Goal: Information Seeking & Learning: Learn about a topic

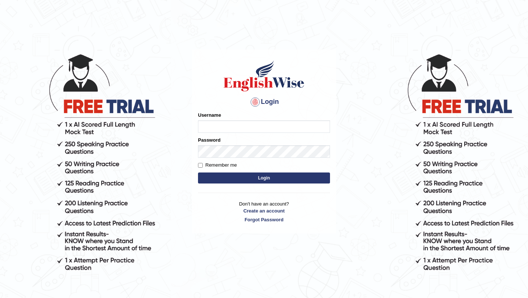
type input "burcin"
click at [231, 179] on button "Login" at bounding box center [264, 177] width 132 height 11
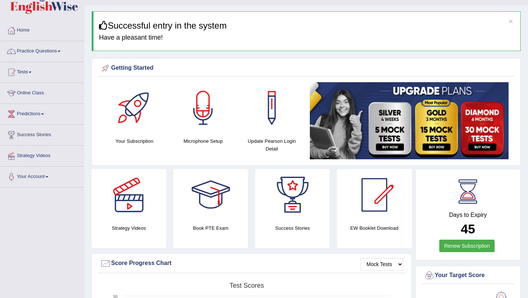
scroll to position [15, 0]
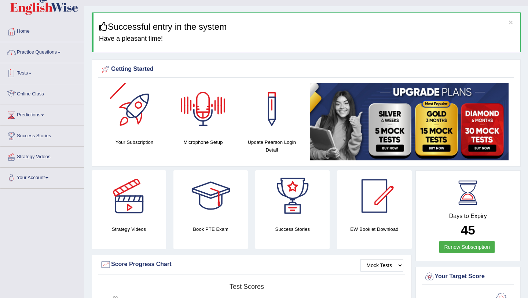
click at [48, 60] on link "Practice Questions" at bounding box center [42, 51] width 84 height 18
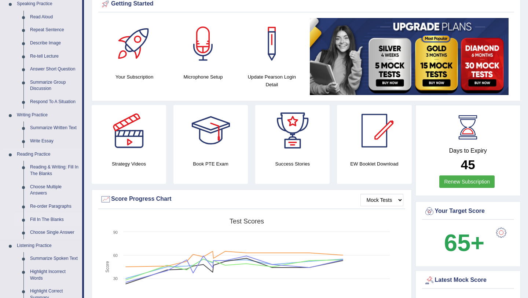
scroll to position [76, 0]
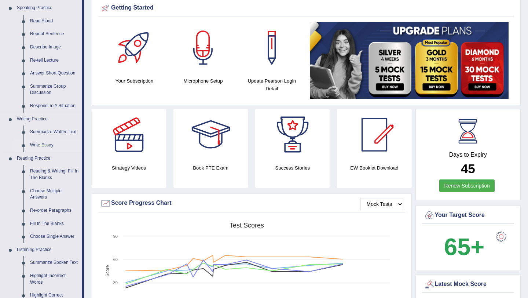
click at [46, 143] on link "Write Essay" at bounding box center [54, 145] width 55 height 13
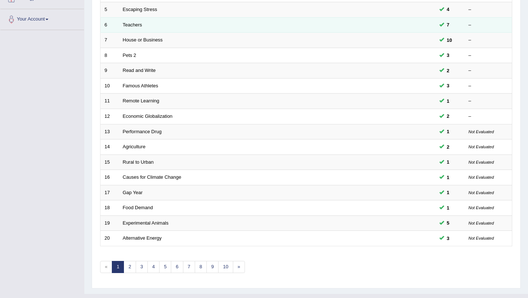
scroll to position [188, 0]
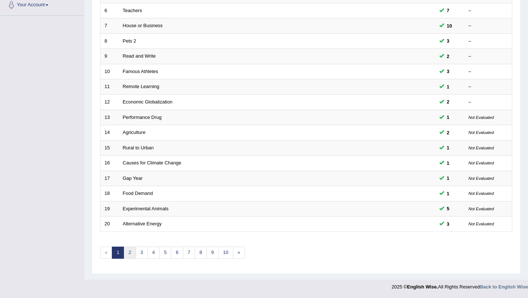
click at [130, 254] on link "2" at bounding box center [130, 252] width 12 height 12
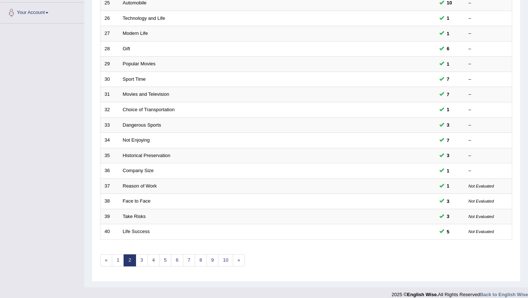
scroll to position [188, 0]
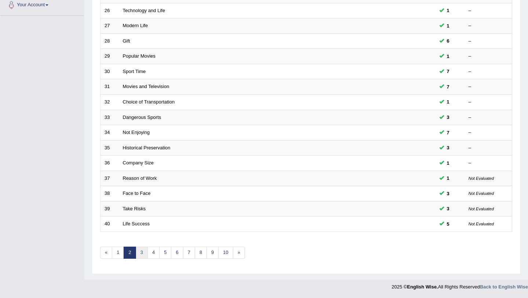
click at [141, 254] on link "3" at bounding box center [142, 252] width 12 height 12
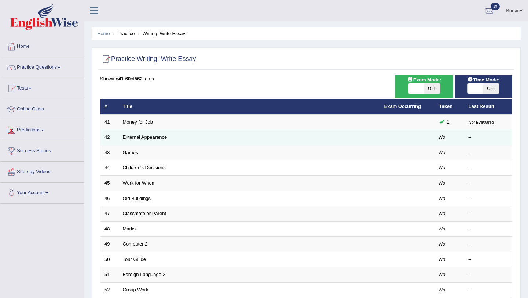
click at [151, 137] on link "External Appearance" at bounding box center [145, 136] width 44 height 5
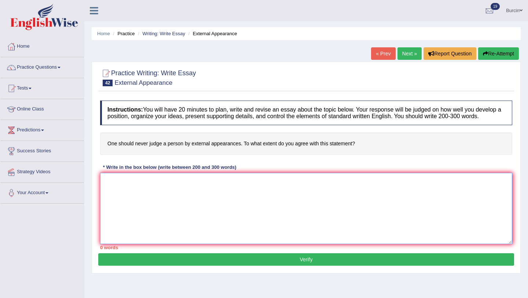
click at [154, 184] on textarea at bounding box center [306, 208] width 412 height 71
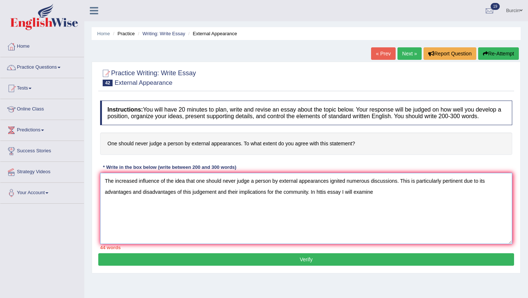
click at [324, 198] on textarea "The increased influence of the idea that one should never judge a person by ext…" at bounding box center [306, 208] width 412 height 71
click at [326, 199] on textarea "The increased influence of the idea that one should never judge a person by ext…" at bounding box center [306, 208] width 412 height 71
click at [383, 199] on textarea "The increased influence of the idea that one should never judge a person by ext…" at bounding box center [306, 208] width 412 height 71
click at [331, 188] on textarea "The increased influence of the idea that one should never judge a person by ext…" at bounding box center [306, 208] width 412 height 71
click at [451, 187] on textarea "The increased influence of the idea that one should never judge a person by ext…" at bounding box center [306, 208] width 412 height 71
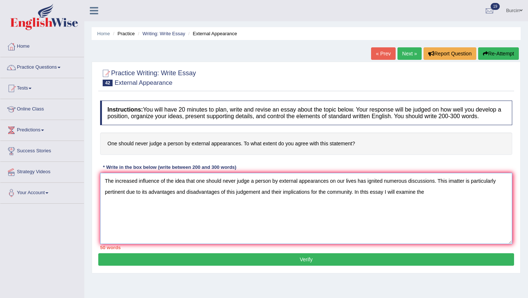
click at [452, 187] on textarea "The increased influence of the idea that one should never judge a person by ext…" at bounding box center [306, 208] width 412 height 71
drag, startPoint x: 151, startPoint y: 200, endPoint x: 220, endPoint y: 196, distance: 69.4
click at [220, 196] on textarea "The increased influence of the idea that one should never judge a person by ext…" at bounding box center [306, 208] width 412 height 71
click at [153, 199] on textarea "The increased influence of the idea that one should never judge a person by ext…" at bounding box center [306, 208] width 412 height 71
drag, startPoint x: 173, startPoint y: 199, endPoint x: 390, endPoint y: 207, distance: 216.8
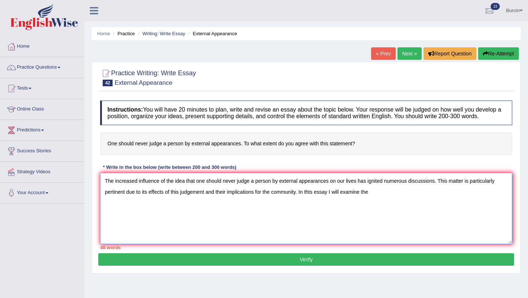
click at [390, 207] on textarea "The increased influence of the idea that one should never judge a person by ext…" at bounding box center [306, 208] width 412 height 71
click at [105, 186] on textarea "The increased influence of the idea that one should never judge a person by ext…" at bounding box center [306, 208] width 412 height 71
click at [110, 219] on textarea "The increased influence of the idea that one should never judge a person by ext…" at bounding box center [306, 208] width 412 height 71
click at [113, 217] on textarea "The increased influence of the idea that one should never judge a person by ext…" at bounding box center [306, 208] width 412 height 71
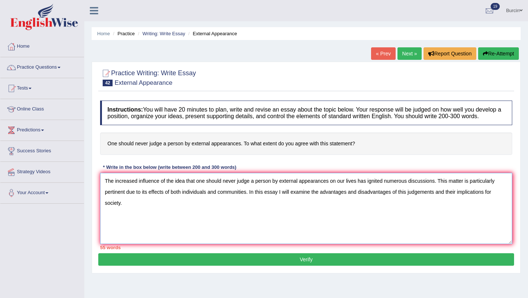
click at [113, 217] on textarea "The increased influence of the idea that one should never judge a person by ext…" at bounding box center [306, 208] width 412 height 71
click at [115, 217] on textarea "The increased influence of the idea that one should never judge a person by ext…" at bounding box center [306, 208] width 412 height 71
drag, startPoint x: 113, startPoint y: 222, endPoint x: 354, endPoint y: 220, distance: 240.8
click at [354, 220] on textarea "The increased influence of the idea that one should never judge a person by ext…" at bounding box center [306, 208] width 412 height 71
click at [295, 221] on textarea "The increased influence of the idea that one should never judge a person by ext…" at bounding box center [306, 208] width 412 height 71
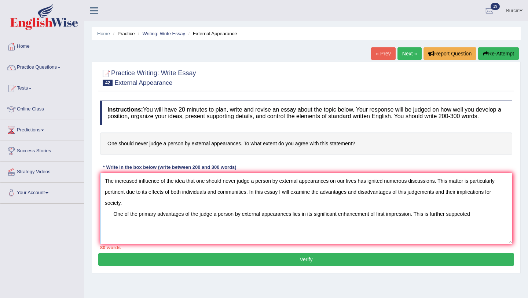
click at [462, 222] on textarea "The increased influence of the idea that one should never judge a person by ext…" at bounding box center [306, 208] width 412 height 71
click at [464, 221] on textarea "The increased influence of the idea that one should never judge a person by ext…" at bounding box center [306, 208] width 412 height 71
click at [462, 221] on textarea "The increased influence of the idea that one should never judge a person by ext…" at bounding box center [306, 208] width 412 height 71
click at [482, 231] on textarea "The increased influence of the idea that one should never judge a person by ext…" at bounding box center [306, 208] width 412 height 71
click at [164, 232] on textarea "The increased influence of the idea that one should never judge a person by ext…" at bounding box center [306, 208] width 412 height 71
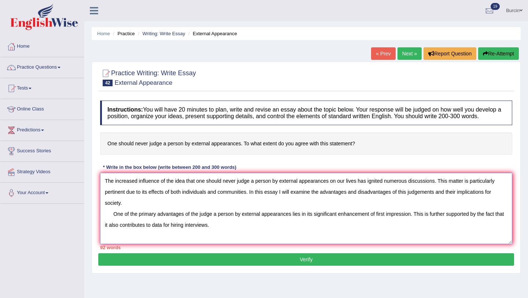
drag, startPoint x: 416, startPoint y: 221, endPoint x: 423, endPoint y: 234, distance: 14.3
click at [423, 234] on textarea "The increased influence of the idea that one should never judge a person by ext…" at bounding box center [306, 208] width 412 height 71
click at [161, 231] on textarea "The increased influence of the idea that one should never judge a person by ext…" at bounding box center [306, 208] width 412 height 71
click at [163, 232] on textarea "The increased influence of the idea that one should never judge a person by ext…" at bounding box center [306, 208] width 412 height 71
drag, startPoint x: 418, startPoint y: 220, endPoint x: 429, endPoint y: 234, distance: 18.0
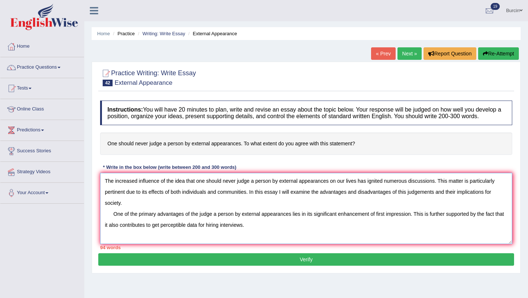
click at [429, 234] on textarea "The increased influence of the idea that one should never judge a person by ext…" at bounding box center [306, 208] width 412 height 71
drag, startPoint x: 416, startPoint y: 220, endPoint x: 430, endPoint y: 235, distance: 20.8
click at [430, 235] on textarea "The increased influence of the idea that one should never judge a person by ext…" at bounding box center [306, 208] width 412 height 71
click at [198, 231] on textarea "The increased influence of the idea that one should never judge a person by ext…" at bounding box center [306, 208] width 412 height 71
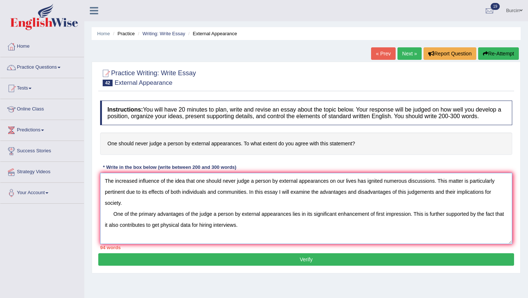
drag, startPoint x: 416, startPoint y: 220, endPoint x: 443, endPoint y: 252, distance: 41.1
click at [443, 252] on div "Instructions: You will have 20 minutes to plan, write and revise an essay about…" at bounding box center [306, 175] width 416 height 156
click at [191, 232] on textarea "The increased influence of the idea that one should never judge a person by ext…" at bounding box center [306, 208] width 412 height 71
click at [189, 232] on textarea "The increased influence of the idea that one should never judge a person by ext…" at bounding box center [306, 208] width 412 height 71
click at [184, 232] on textarea "The increased influence of the idea that one should never judge a person by ext…" at bounding box center [306, 208] width 412 height 71
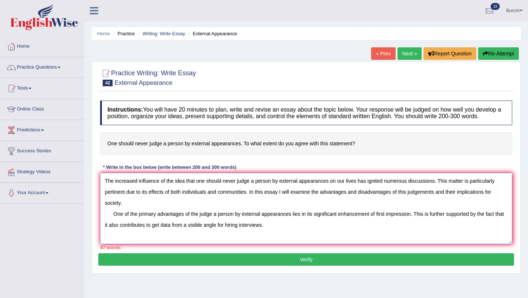
drag, startPoint x: 416, startPoint y: 220, endPoint x: 429, endPoint y: 234, distance: 18.2
click at [429, 234] on textarea "The increased influence of the idea that one should never judge a person by ext…" at bounding box center [306, 208] width 412 height 71
click at [279, 231] on textarea "The increased influence of the idea that one should never judge a person by ext…" at bounding box center [306, 208] width 412 height 71
click at [276, 232] on textarea "The increased influence of the idea that one should never judge a person by ext…" at bounding box center [306, 208] width 412 height 71
click at [293, 231] on textarea "The increased influence of the idea that one should never judge a person by ext…" at bounding box center [306, 208] width 412 height 71
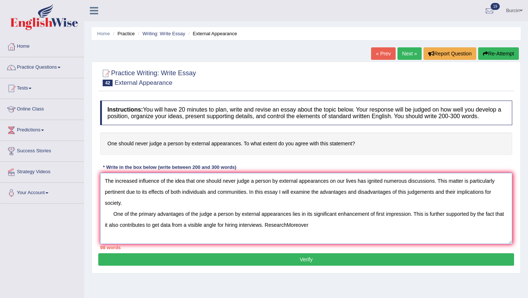
click at [300, 232] on textarea "The increased influence of the idea that one should never judge a person by ext…" at bounding box center [306, 208] width 412 height 71
drag, startPoint x: 358, startPoint y: 232, endPoint x: 386, endPoint y: 234, distance: 28.3
click at [386, 234] on textarea "The increased influence of the idea that one should never judge a person by ext…" at bounding box center [306, 208] width 412 height 71
drag, startPoint x: 192, startPoint y: 221, endPoint x: 293, endPoint y: 224, distance: 100.8
click at [293, 224] on textarea "The increased influence of the idea that one should never judge a person by ext…" at bounding box center [306, 208] width 412 height 71
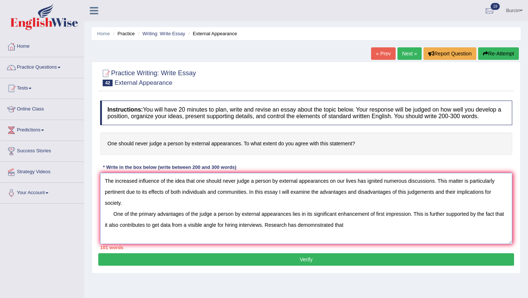
click at [362, 234] on textarea "The increased influence of the idea that one should never judge a person by ext…" at bounding box center [306, 208] width 412 height 71
paste textarea "the judge a person by external appearances"
click at [356, 230] on textarea "The increased influence of the idea that one should never judge a person by ext…" at bounding box center [306, 208] width 412 height 71
click at [464, 232] on textarea "The increased influence of the idea that one should never judge a person by ext…" at bounding box center [306, 208] width 412 height 71
click at [364, 232] on textarea "The increased influence of the idea that one should never judge a person by ext…" at bounding box center [306, 208] width 412 height 71
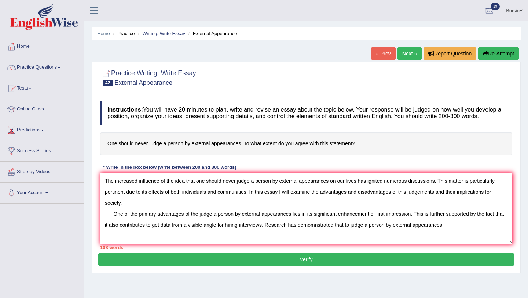
click at [198, 220] on textarea "The increased influence of the idea that one should never judge a person by ext…" at bounding box center [306, 208] width 412 height 71
click at [453, 230] on textarea "The increased influence of the idea that one should never judge a person by ext…" at bounding box center [306, 208] width 412 height 71
click at [155, 243] on textarea "The increased influence of the idea that one should never judge a person by ext…" at bounding box center [306, 208] width 412 height 71
click at [190, 244] on textarea "The increased influence of the idea that one should never judge a person by ext…" at bounding box center [306, 208] width 412 height 71
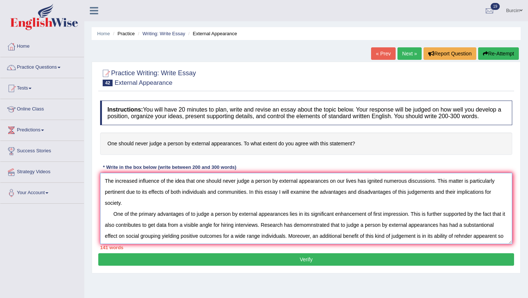
scroll to position [6, 0]
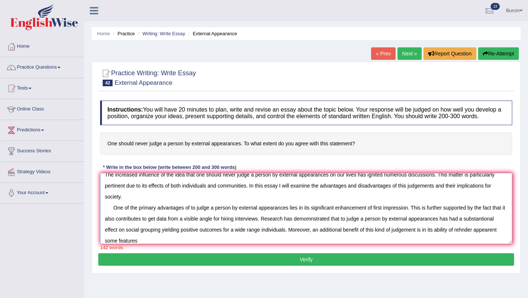
click at [467, 236] on textarea "The increased influence of the idea that one should never judge a person by ext…" at bounding box center [306, 208] width 412 height 71
click at [148, 244] on textarea "The increased influence of the idea that one should never judge a person by ext…" at bounding box center [306, 208] width 412 height 71
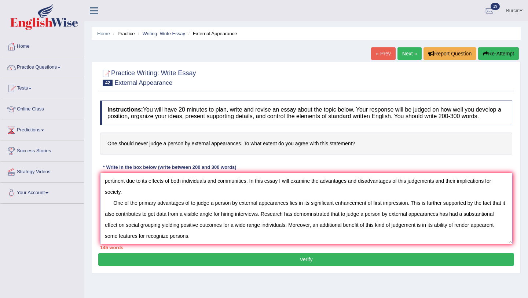
drag, startPoint x: 291, startPoint y: 234, endPoint x: 310, endPoint y: 276, distance: 46.3
click at [310, 273] on div "Practice Writing: Write Essay 42 External Appearance Instructions: You will hav…" at bounding box center [306, 168] width 429 height 212
type textarea "The increased influence of the idea that one should never judge a person by ext…"
click at [222, 265] on button "Verify" at bounding box center [306, 259] width 416 height 12
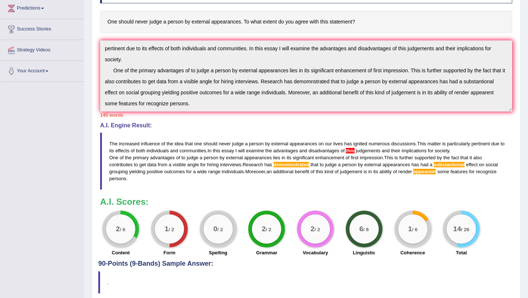
click at [180, 185] on div "Instructions: You will have 20 minutes to plan, write and revise an essay about…" at bounding box center [306, 117] width 416 height 285
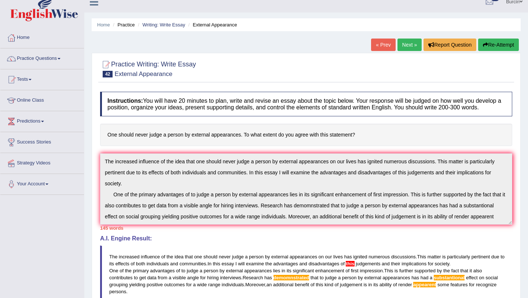
scroll to position [0, 0]
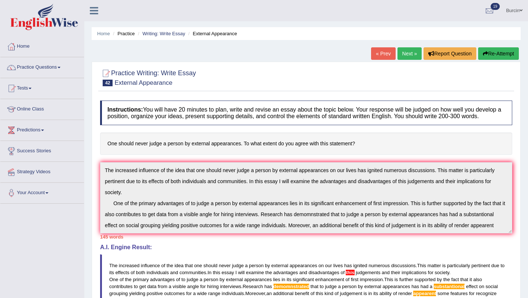
click at [499, 54] on button "Re-Attempt" at bounding box center [498, 53] width 41 height 12
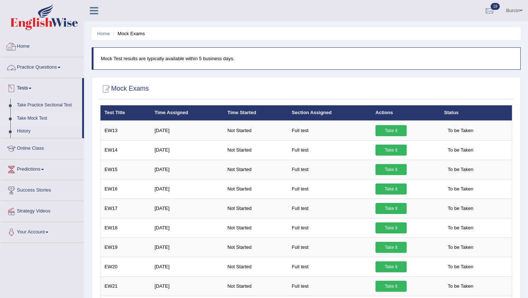
click at [34, 50] on link "Home" at bounding box center [42, 45] width 84 height 18
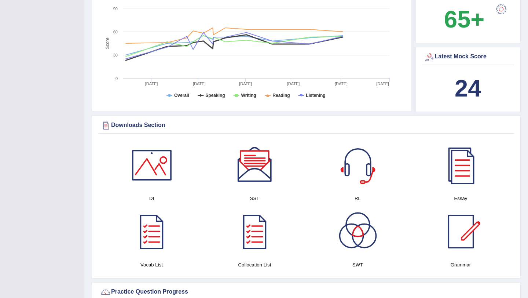
scroll to position [272, 0]
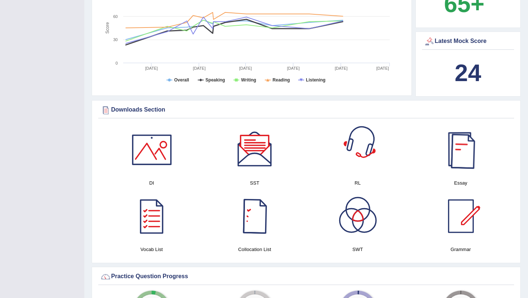
click at [460, 151] on div at bounding box center [460, 149] width 51 height 51
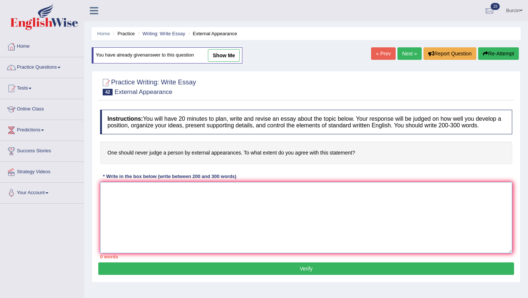
click at [109, 198] on textarea at bounding box center [306, 217] width 412 height 71
paste textarea "The increased influence of the idea that one should never judge a person by ext…"
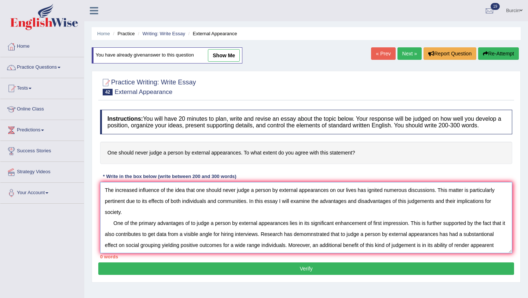
scroll to position [6, 0]
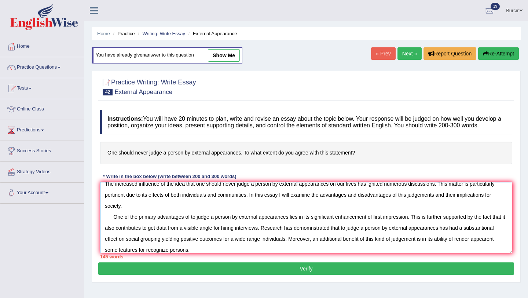
click at [496, 234] on textarea "The increased influence of the idea that one should never judge a person by ext…" at bounding box center [306, 217] width 412 height 71
click at [316, 235] on textarea "The increased influence of the idea that one should never judge a person by ext…" at bounding box center [306, 217] width 412 height 71
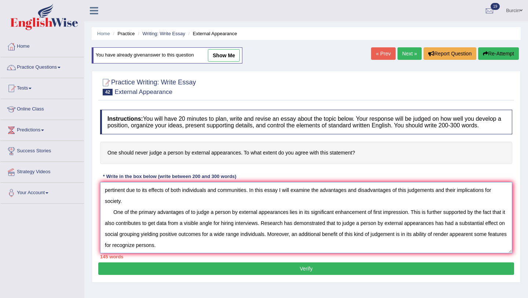
click at [474, 240] on textarea "The increased influence of the idea that one should never judge a person by ext…" at bounding box center [306, 217] width 412 height 71
type textarea "The increased influence of the idea that one should never judge a person by ext…"
click at [409, 275] on button "Verify" at bounding box center [306, 268] width 416 height 12
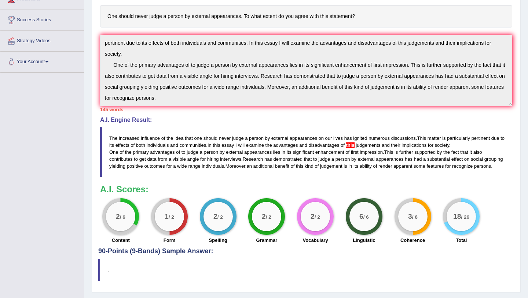
scroll to position [132, 0]
